Goal: Information Seeking & Learning: Learn about a topic

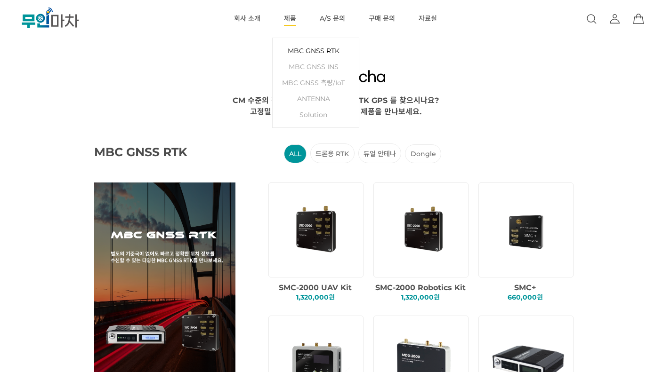
click at [312, 48] on link "MBC GNSS RTK" at bounding box center [315, 51] width 77 height 16
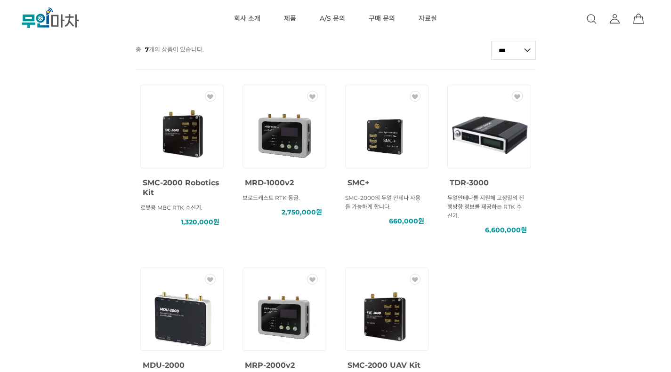
scroll to position [254, 0]
click at [427, 18] on link "자료실" at bounding box center [428, 19] width 18 height 38
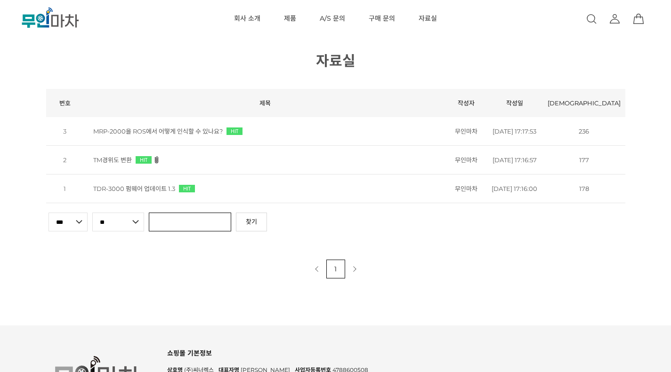
click at [190, 232] on input "text" at bounding box center [190, 222] width 82 height 19
type input "****"
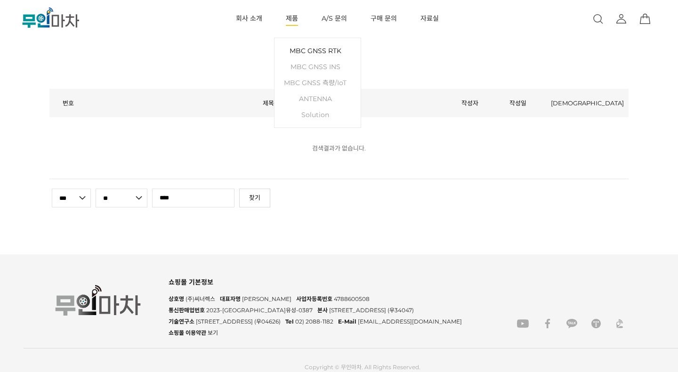
click at [316, 53] on link "MBC GNSS RTK" at bounding box center [317, 51] width 77 height 16
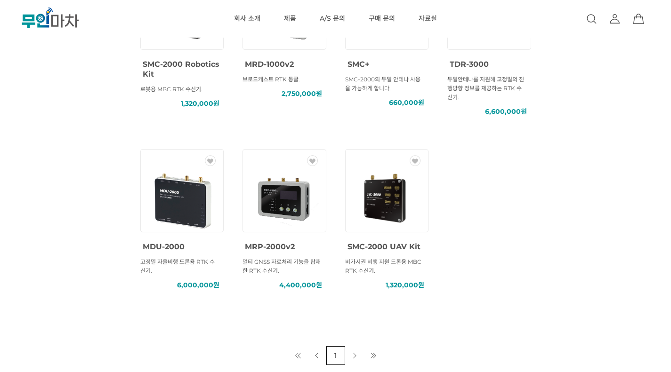
scroll to position [374, 0]
click at [355, 358] on link "다음 페이지" at bounding box center [354, 355] width 19 height 19
